Goal: Task Accomplishment & Management: Use online tool/utility

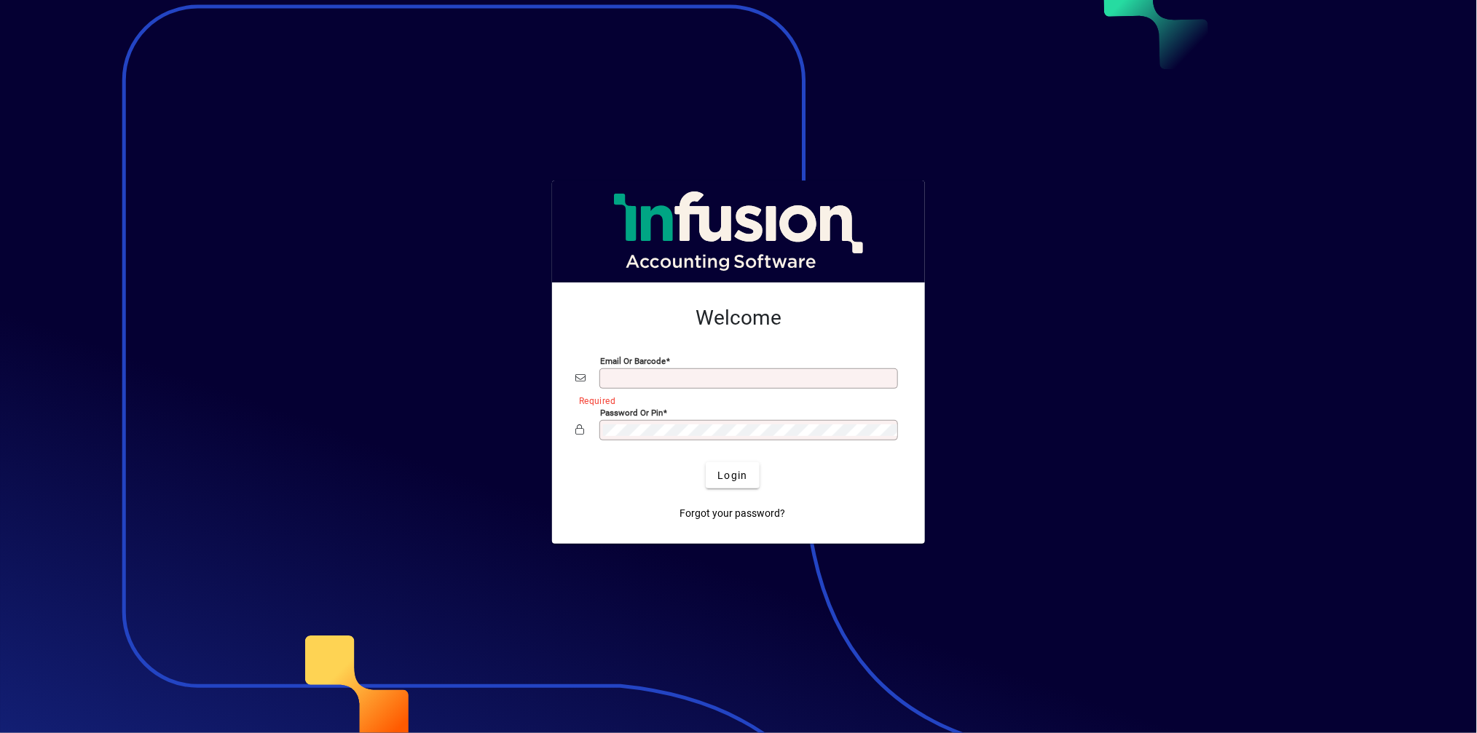
type input "**********"
drag, startPoint x: 343, startPoint y: 197, endPoint x: 562, endPoint y: 643, distance: 496.5
click at [519, 551] on div at bounding box center [738, 366] width 1477 height 733
click at [721, 479] on span "Login" at bounding box center [732, 475] width 30 height 15
